Goal: Complete application form

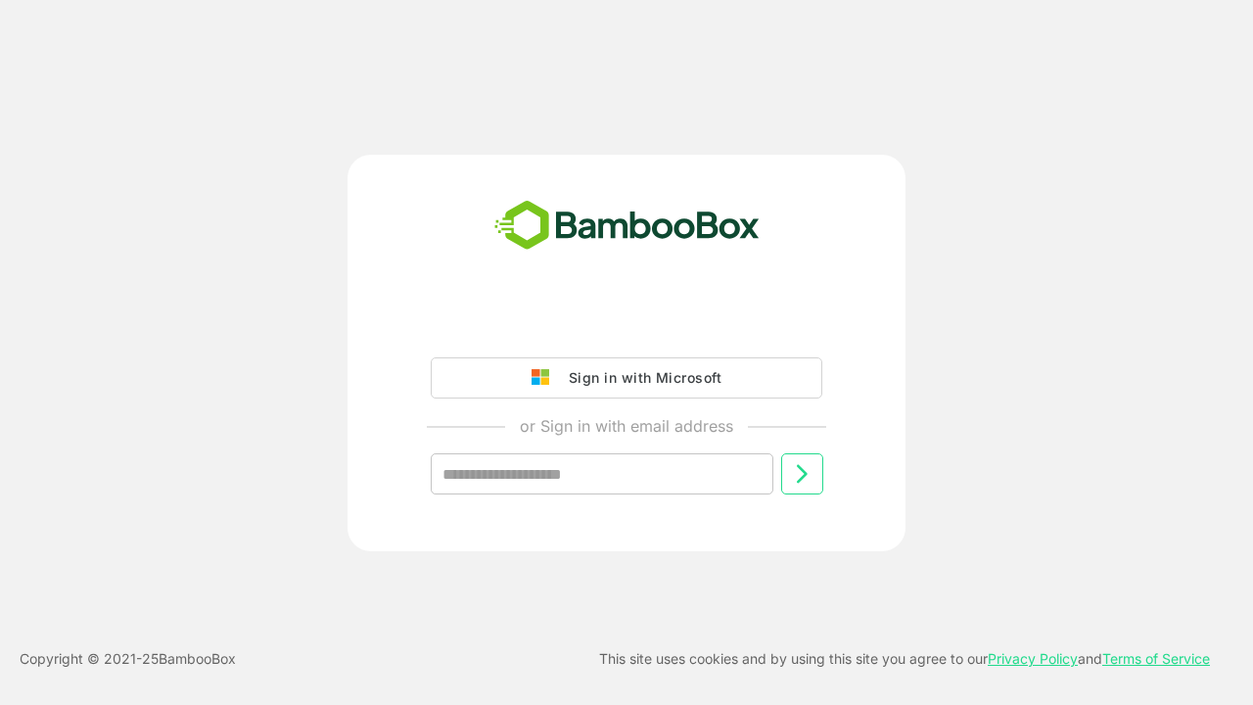
type input "**********"
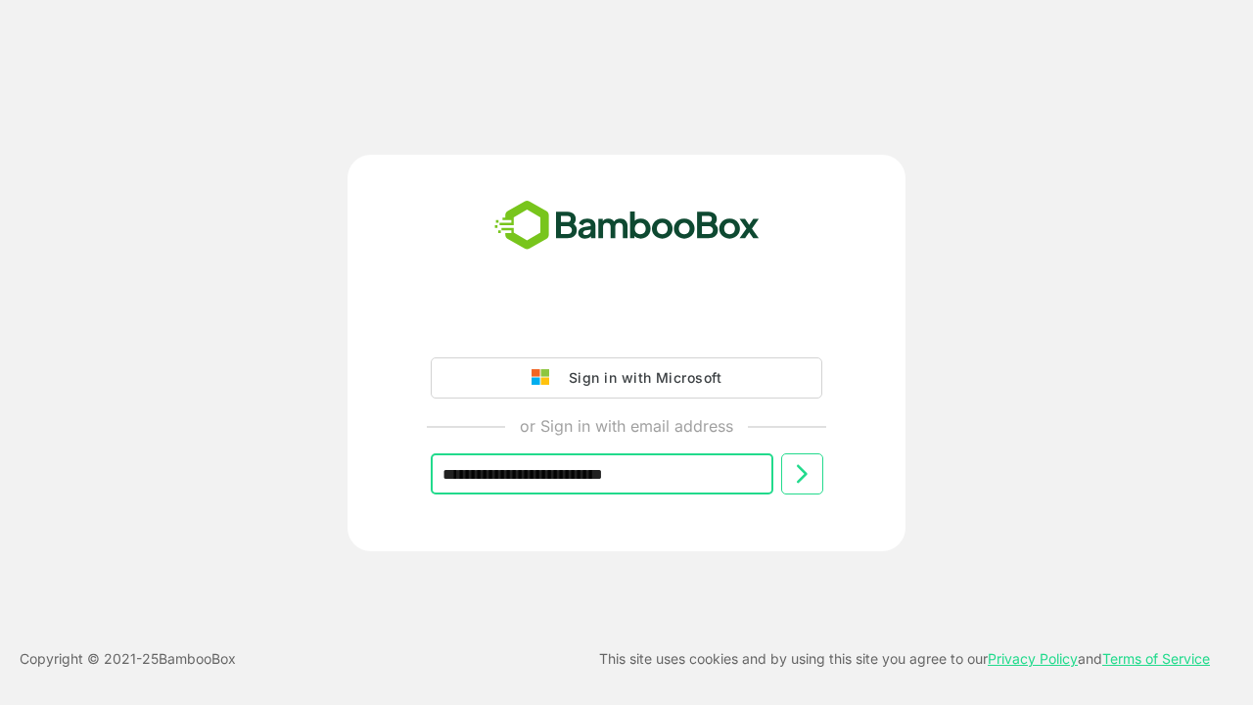
click at [802, 474] on icon at bounding box center [801, 473] width 23 height 23
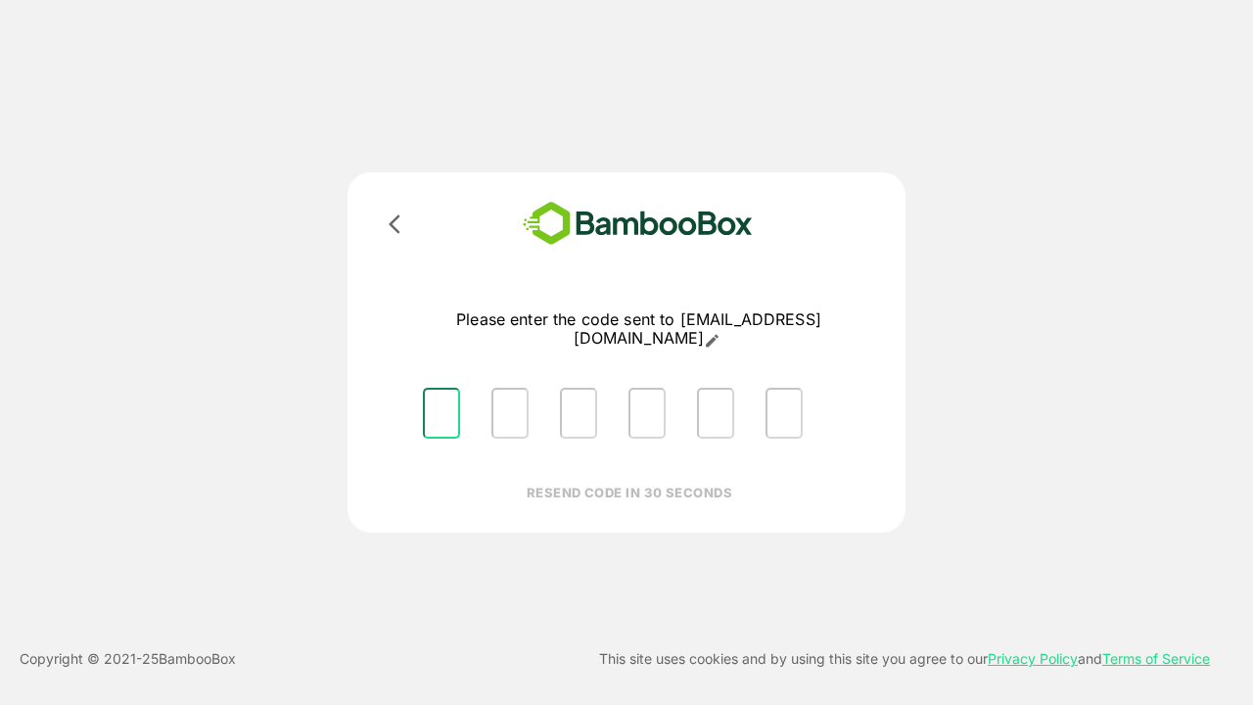
type input "*"
